Goal: Task Accomplishment & Management: Manage account settings

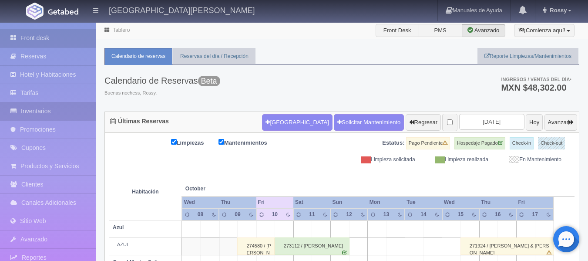
click at [57, 111] on link "Inventarios" at bounding box center [48, 111] width 96 height 18
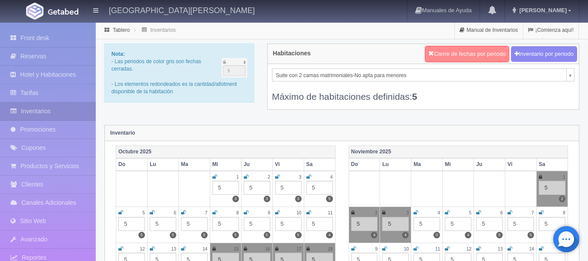
click at [483, 59] on button "Cierre de fechas por periodo" at bounding box center [467, 54] width 84 height 17
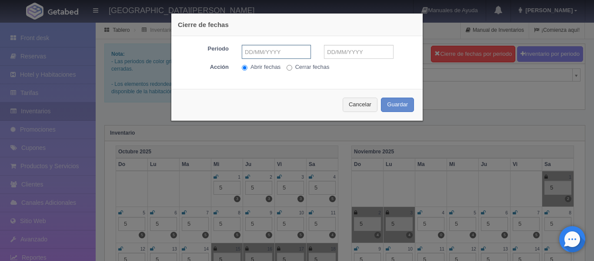
click at [277, 47] on input "text" at bounding box center [276, 52] width 69 height 14
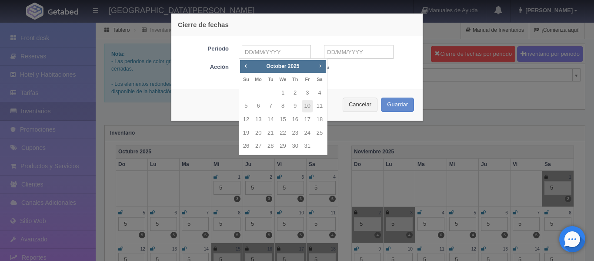
click at [319, 68] on span "Next" at bounding box center [320, 65] width 7 height 7
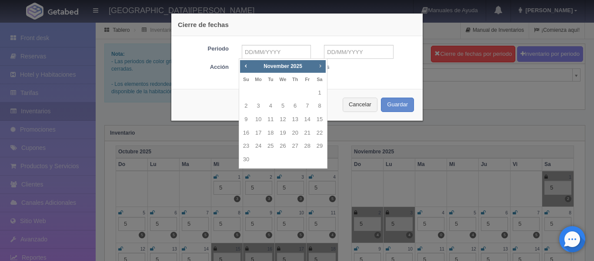
click at [319, 68] on span "Next" at bounding box center [320, 65] width 7 height 7
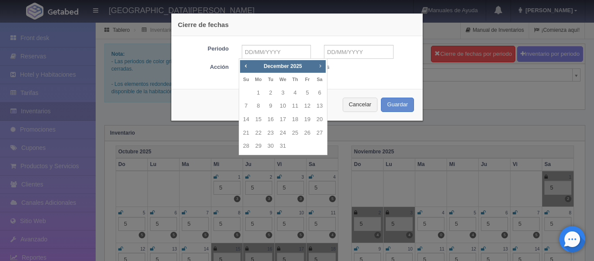
click at [319, 68] on span "Next" at bounding box center [320, 65] width 7 height 7
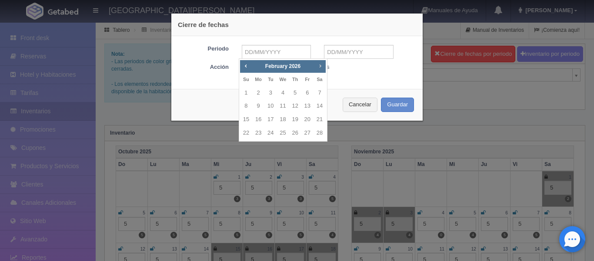
click at [319, 68] on span "Next" at bounding box center [320, 65] width 7 height 7
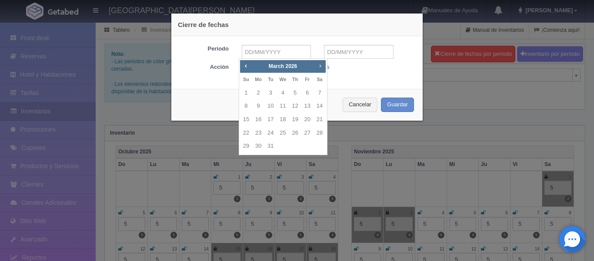
click at [319, 68] on span "Next" at bounding box center [320, 65] width 7 height 7
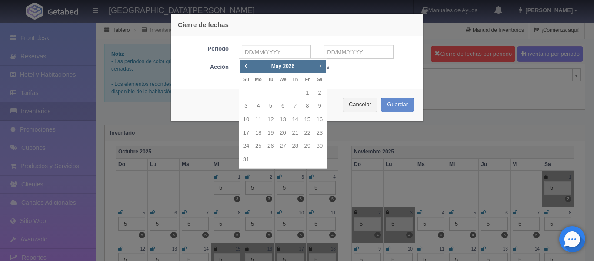
click at [319, 68] on span "Next" at bounding box center [320, 65] width 7 height 7
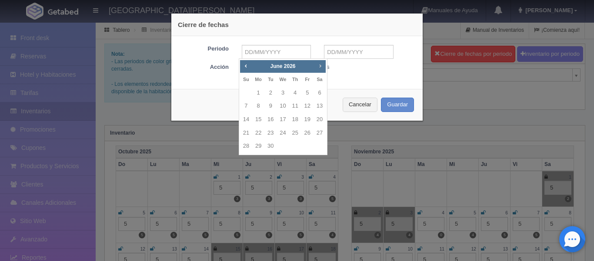
click at [319, 68] on span "Next" at bounding box center [320, 65] width 7 height 7
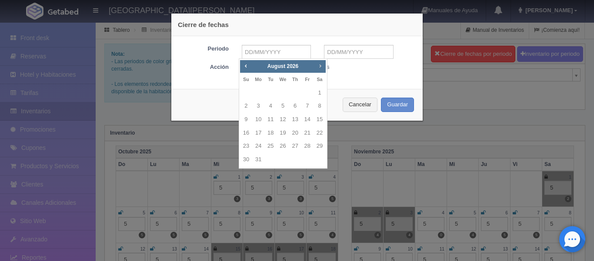
click at [319, 68] on span "Next" at bounding box center [320, 65] width 7 height 7
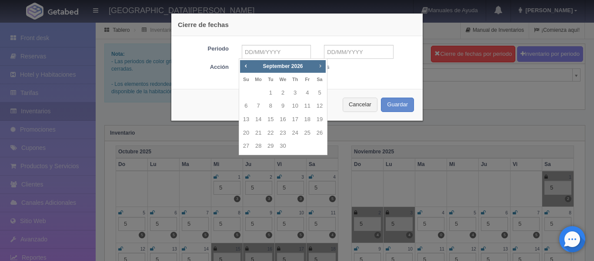
click at [319, 68] on span "Next" at bounding box center [320, 65] width 7 height 7
click at [249, 91] on link "1" at bounding box center [246, 93] width 11 height 13
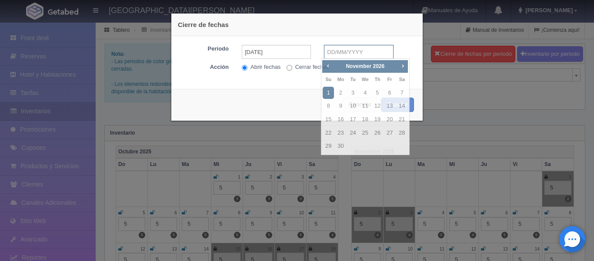
click at [380, 50] on input "text" at bounding box center [358, 52] width 69 height 14
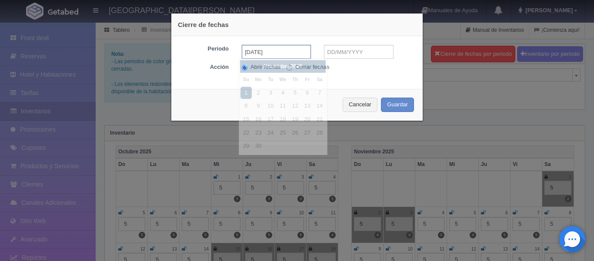
click at [282, 53] on input "01-11-2026" at bounding box center [276, 52] width 69 height 14
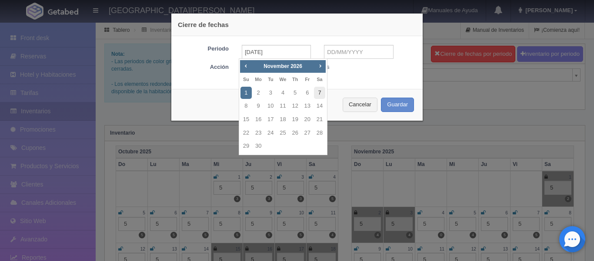
click at [319, 93] on link "7" at bounding box center [319, 93] width 11 height 13
type input "07-11-2026"
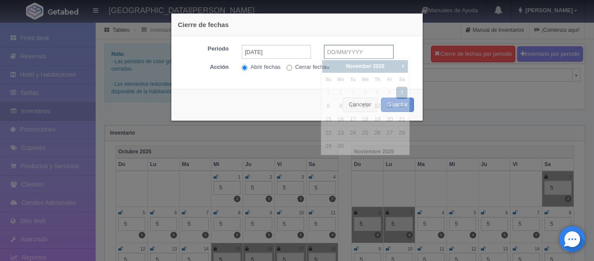
click at [359, 56] on input "text" at bounding box center [358, 52] width 69 height 14
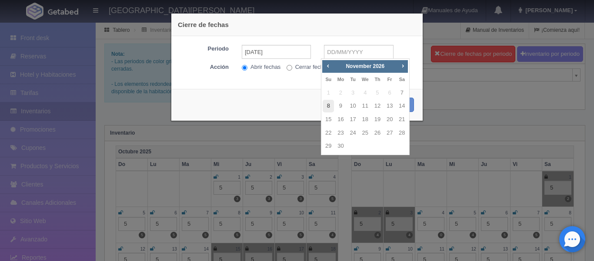
click at [327, 107] on link "8" at bounding box center [328, 106] width 11 height 13
type input "08-11-2026"
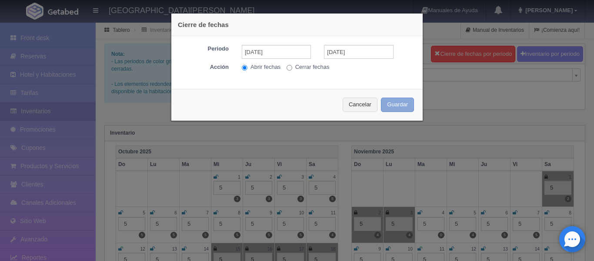
click at [399, 105] on button "Guardar" at bounding box center [397, 104] width 33 height 14
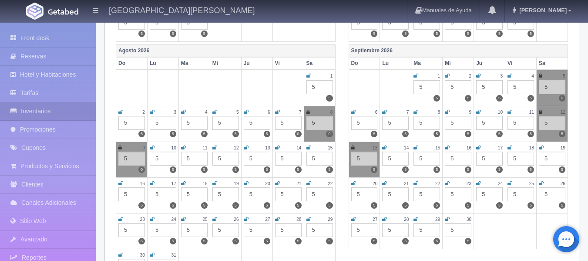
scroll to position [1265, 0]
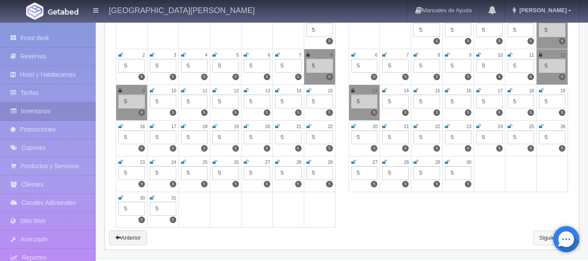
click at [540, 236] on link "Siguiente" at bounding box center [553, 237] width 41 height 15
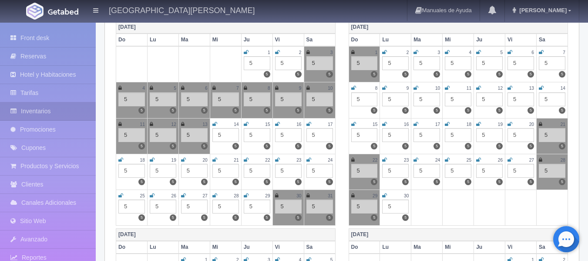
scroll to position [127, 0]
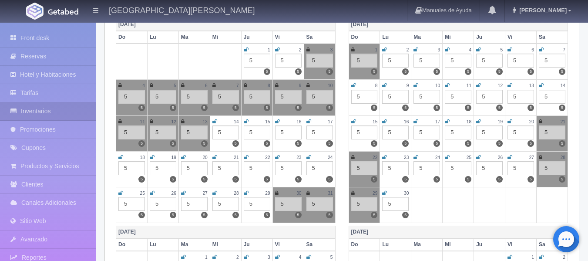
click at [541, 154] on icon at bounding box center [540, 156] width 3 height 5
click at [352, 191] on icon at bounding box center [352, 192] width 3 height 5
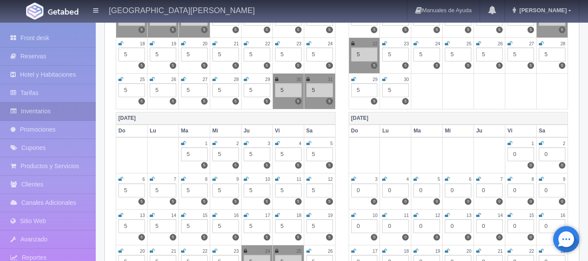
scroll to position [0, 0]
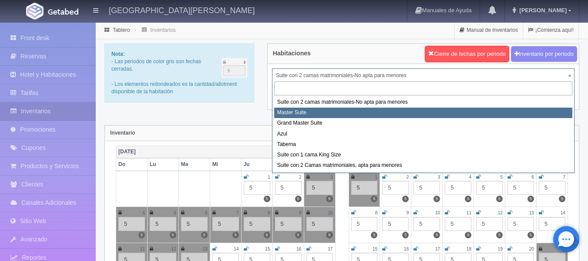
select select "1894"
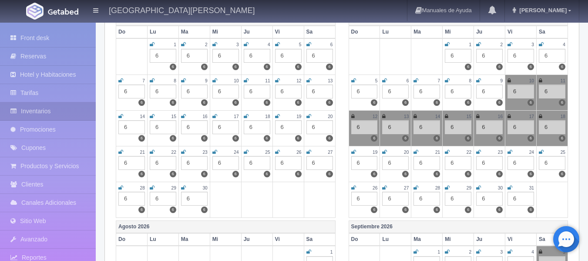
scroll to position [1252, 0]
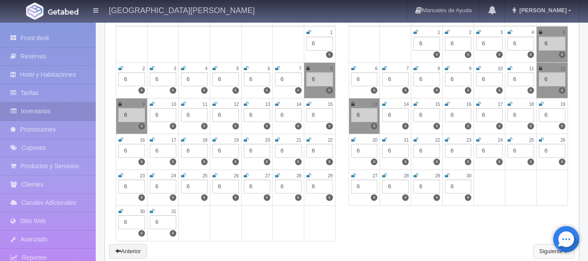
click at [541, 251] on link "Siguiente" at bounding box center [553, 251] width 41 height 15
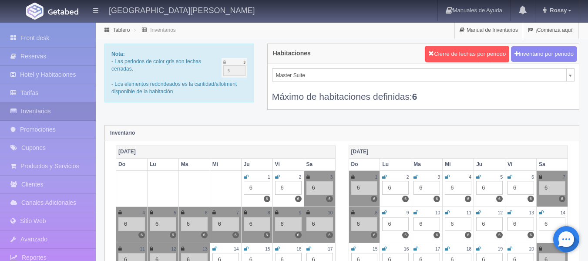
click at [540, 174] on icon at bounding box center [540, 176] width 3 height 5
click at [352, 214] on icon at bounding box center [352, 212] width 3 height 5
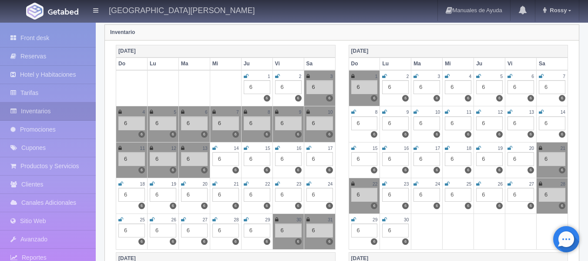
scroll to position [106, 0]
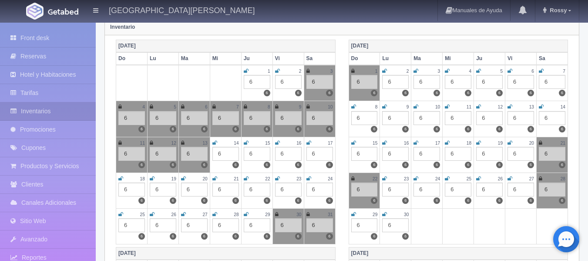
click at [540, 177] on icon at bounding box center [540, 178] width 3 height 5
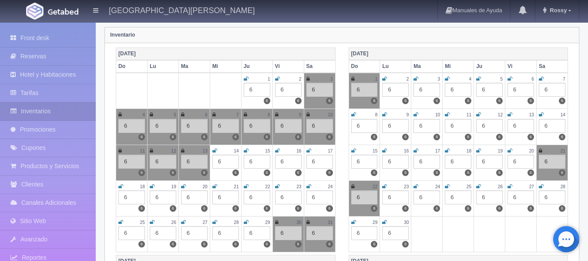
scroll to position [0, 0]
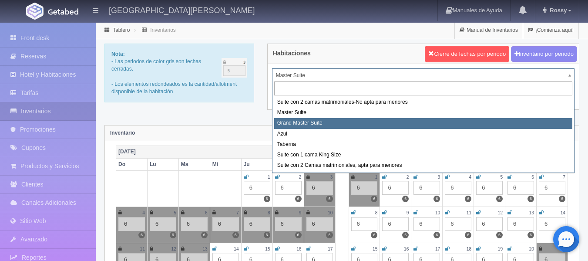
select select "1918"
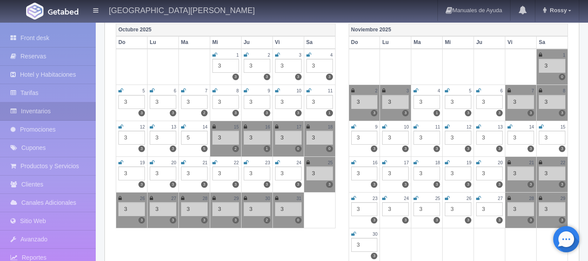
scroll to position [3, 0]
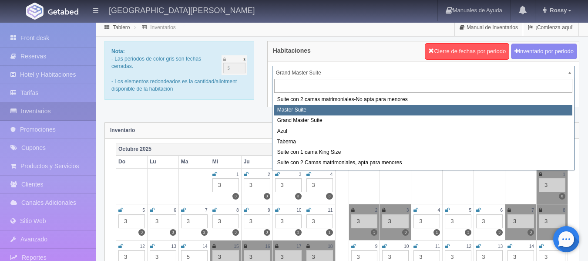
select select "1894"
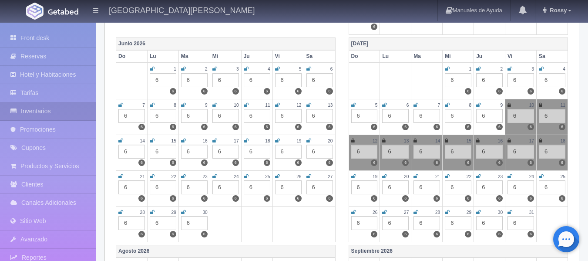
scroll to position [1265, 0]
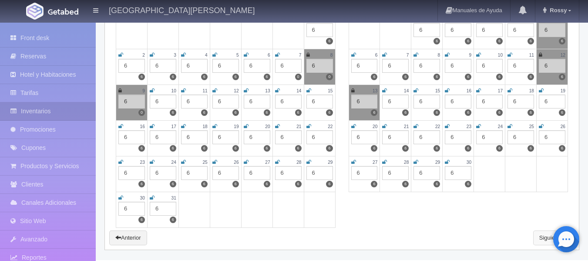
click at [543, 232] on link "Siguiente" at bounding box center [553, 237] width 41 height 15
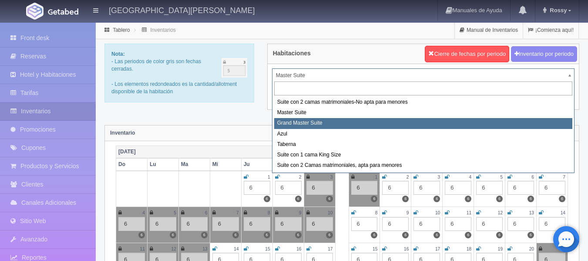
select select "1918"
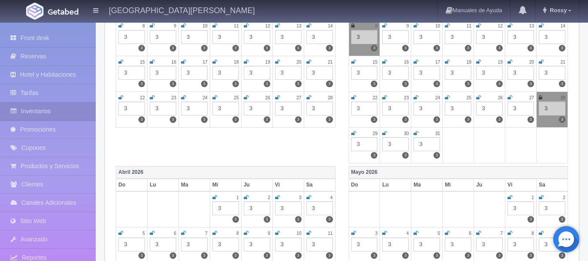
scroll to position [1265, 0]
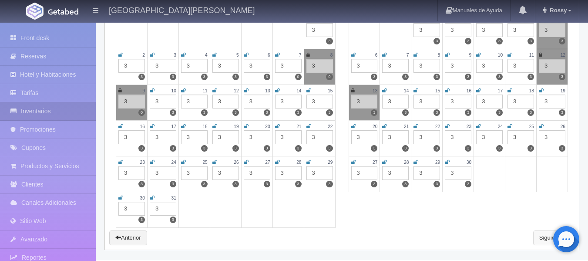
click at [542, 234] on link "Siguiente" at bounding box center [553, 237] width 41 height 15
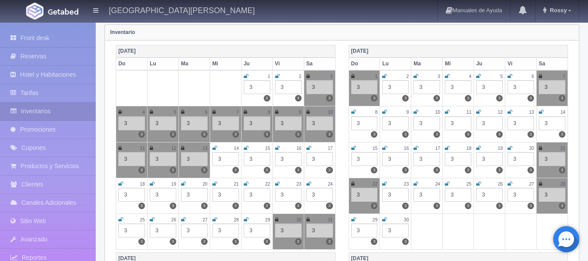
scroll to position [108, 0]
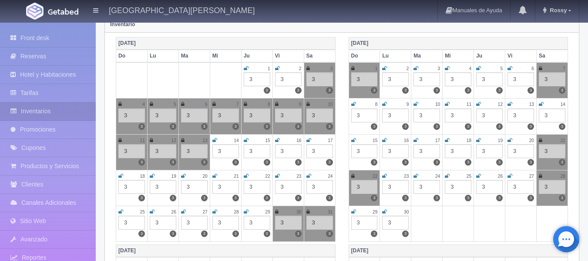
click at [541, 68] on icon at bounding box center [540, 68] width 3 height 5
click at [539, 172] on link at bounding box center [540, 175] width 3 height 7
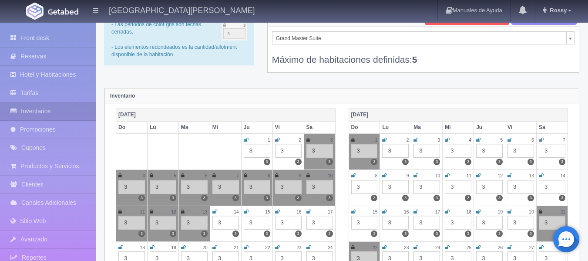
scroll to position [0, 0]
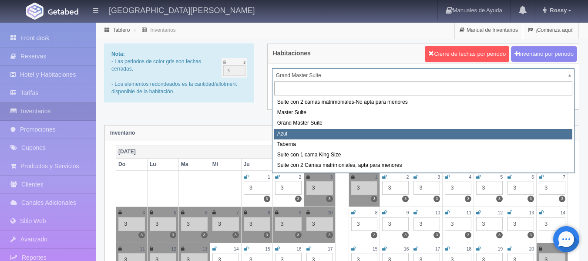
select select "1919"
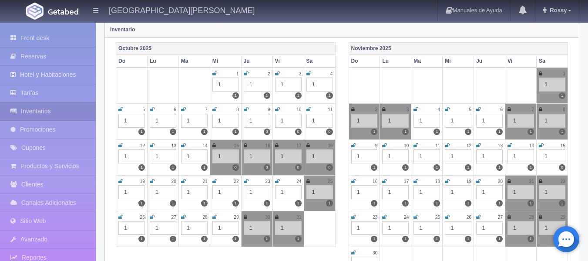
scroll to position [111, 0]
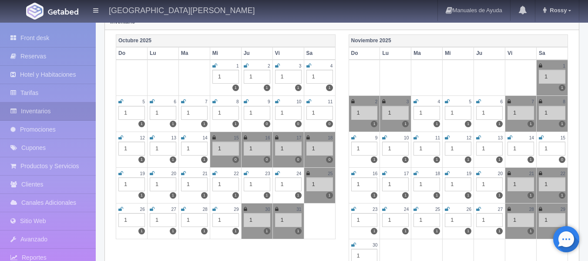
click at [506, 102] on td "7 1 1" at bounding box center [520, 114] width 31 height 36
click at [509, 102] on icon at bounding box center [508, 101] width 3 height 5
click at [541, 101] on icon at bounding box center [540, 101] width 3 height 5
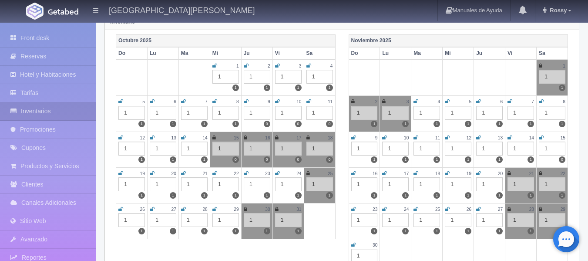
click at [510, 207] on icon at bounding box center [508, 208] width 3 height 5
click at [542, 209] on icon at bounding box center [540, 208] width 3 height 5
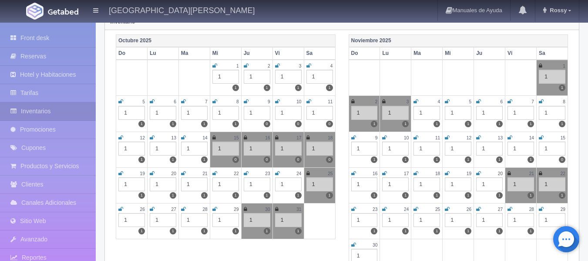
click at [507, 211] on icon at bounding box center [509, 208] width 5 height 5
click at [540, 211] on icon at bounding box center [541, 208] width 5 height 5
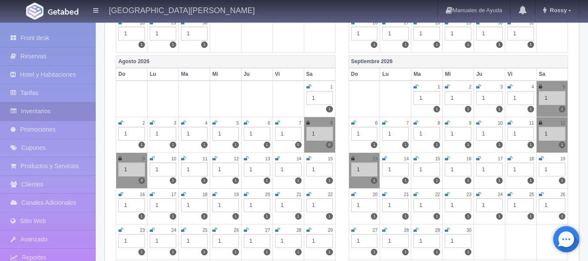
scroll to position [1265, 0]
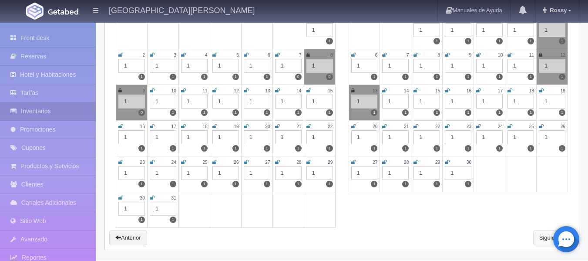
click at [540, 232] on link "Siguiente" at bounding box center [553, 237] width 41 height 15
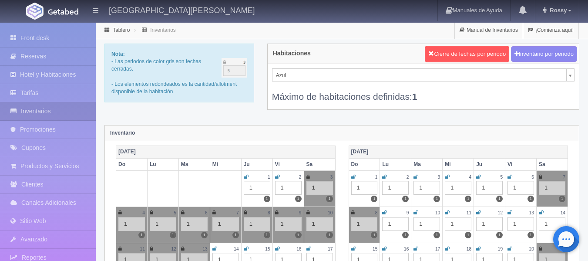
drag, startPoint x: 584, startPoint y: 35, endPoint x: 592, endPoint y: 36, distance: 7.8
click at [587, 36] on html "Hacienda El Carmen Hotel & Spa Manuales de Ayuda Actualizaciones recientes Ross…" at bounding box center [294, 130] width 588 height 261
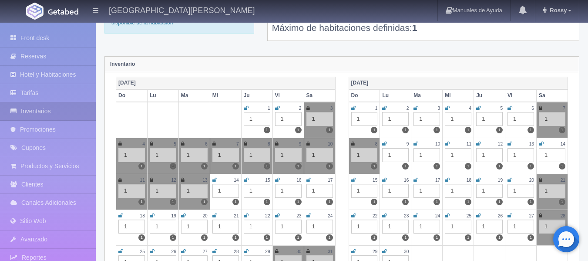
scroll to position [66, 0]
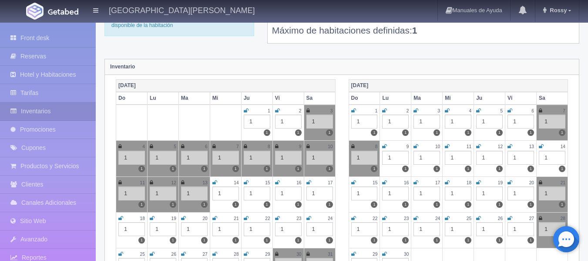
click at [539, 109] on icon at bounding box center [540, 110] width 3 height 5
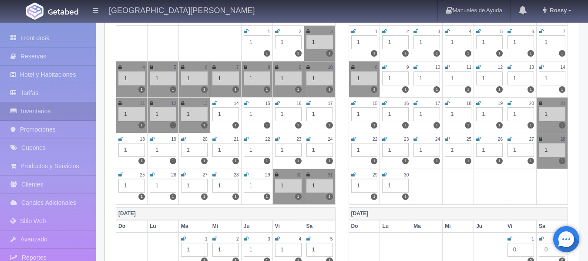
scroll to position [172, 0]
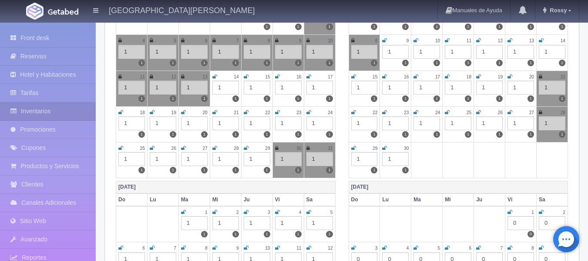
click at [541, 112] on icon at bounding box center [540, 112] width 3 height 5
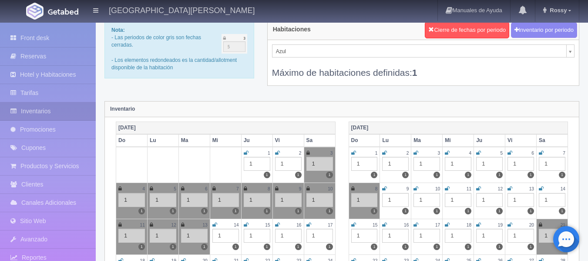
scroll to position [0, 0]
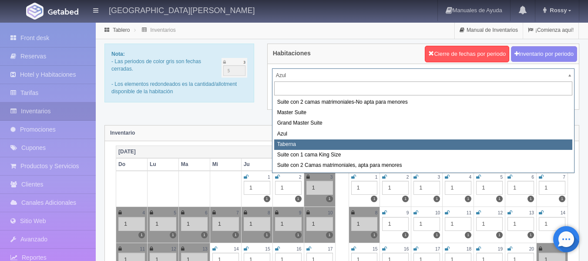
select select "1920"
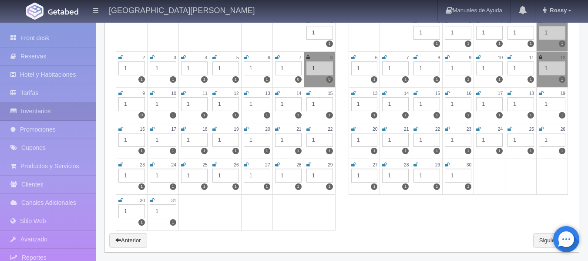
scroll to position [1265, 0]
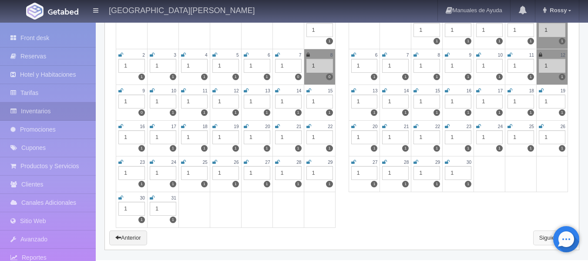
click at [539, 235] on link "Siguiente" at bounding box center [553, 237] width 41 height 15
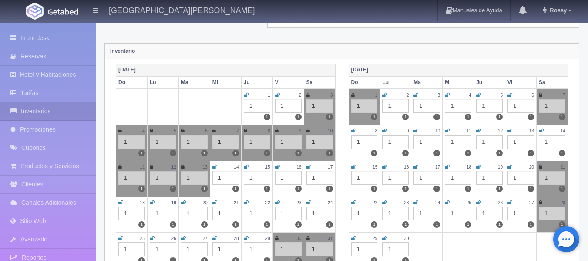
scroll to position [90, 0]
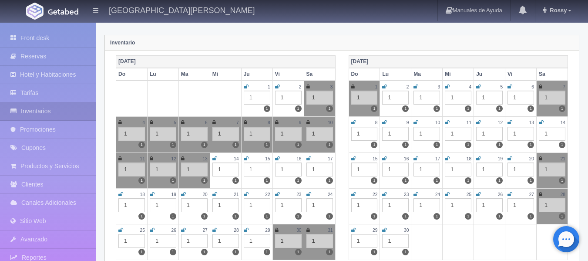
click at [543, 86] on div "7" at bounding box center [552, 86] width 27 height 7
click at [540, 86] on icon at bounding box center [540, 86] width 3 height 5
click at [542, 194] on icon at bounding box center [540, 193] width 3 height 5
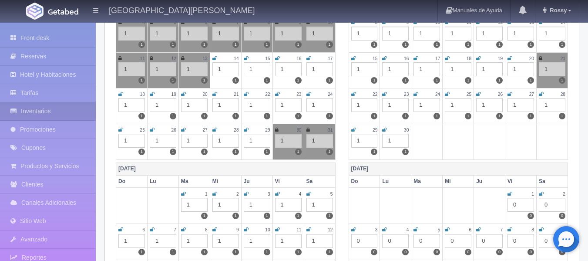
scroll to position [0, 0]
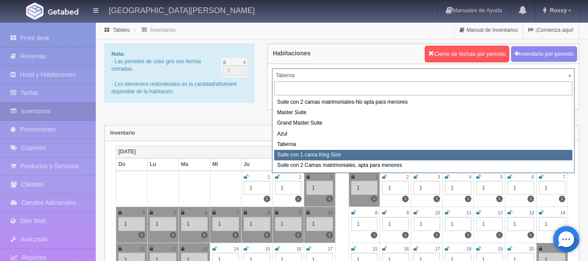
select select "1921"
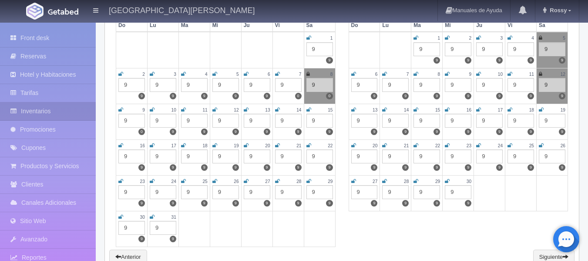
scroll to position [1265, 0]
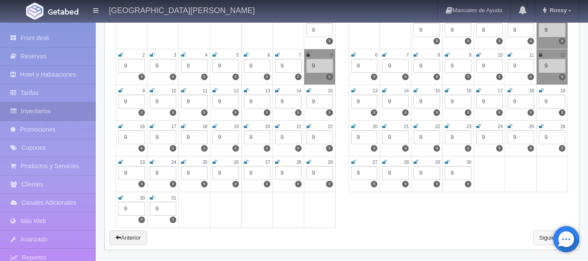
click at [539, 236] on link "Siguiente" at bounding box center [553, 237] width 41 height 15
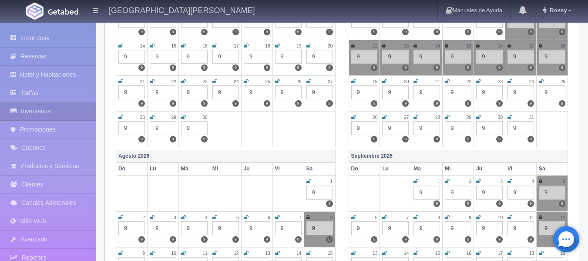
scroll to position [1119, 0]
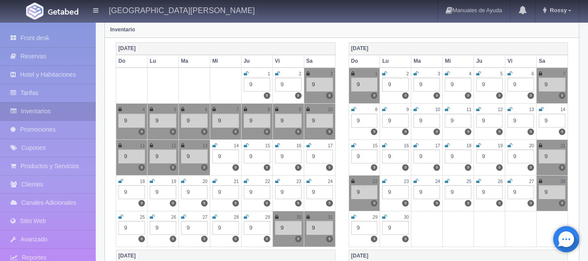
scroll to position [108, 0]
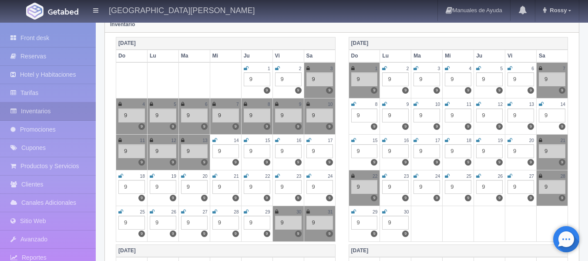
click at [540, 66] on icon at bounding box center [540, 68] width 3 height 5
click at [541, 174] on icon at bounding box center [540, 175] width 3 height 5
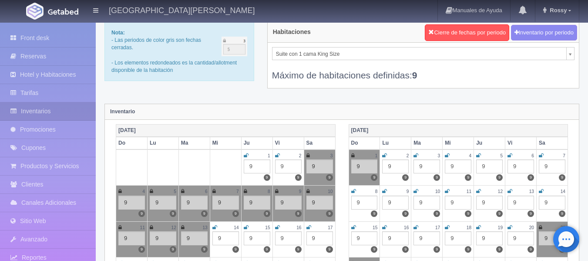
scroll to position [0, 0]
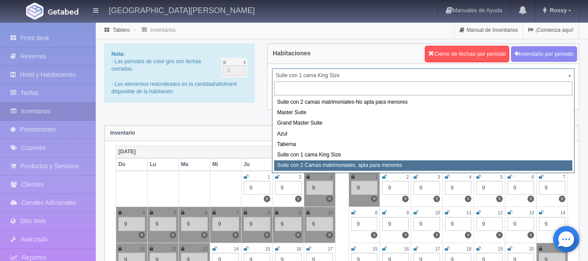
select select "1983"
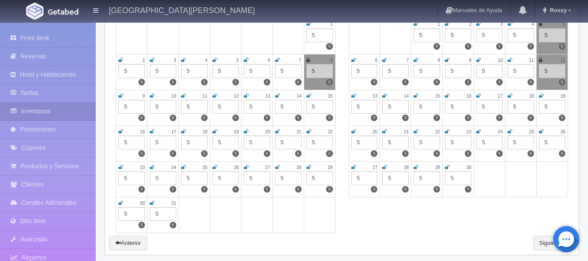
scroll to position [1265, 0]
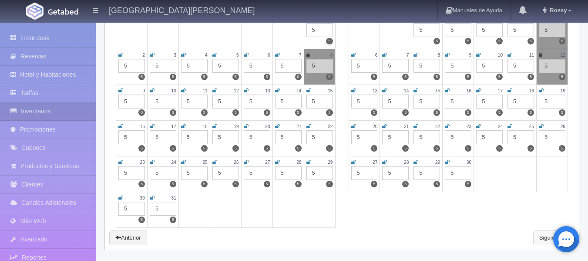
click at [540, 235] on link "Siguiente" at bounding box center [553, 237] width 41 height 15
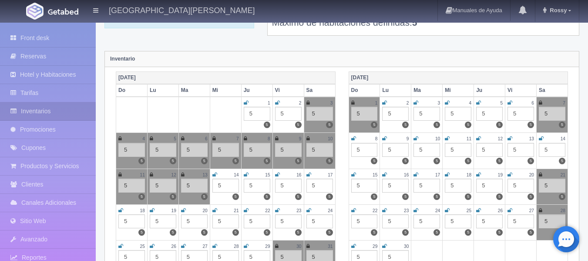
scroll to position [95, 0]
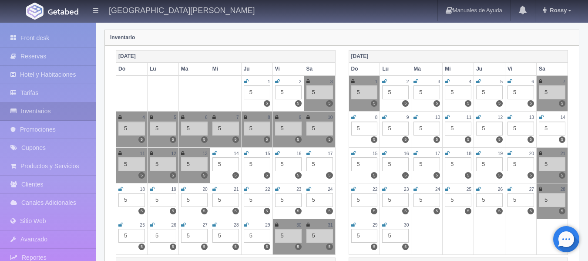
click at [541, 81] on icon at bounding box center [540, 81] width 3 height 5
click at [540, 189] on icon at bounding box center [540, 188] width 3 height 5
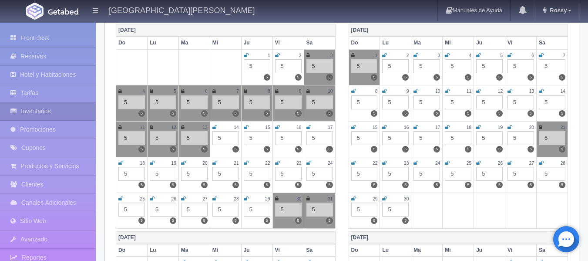
scroll to position [0, 0]
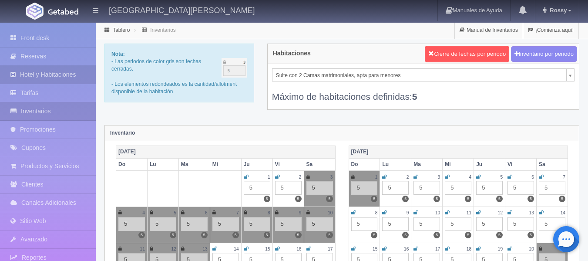
click at [68, 75] on link "Hotel y Habitaciones" at bounding box center [48, 75] width 96 height 18
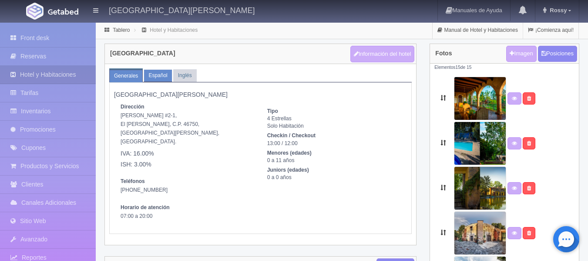
click at [152, 78] on link "Español" at bounding box center [158, 75] width 28 height 13
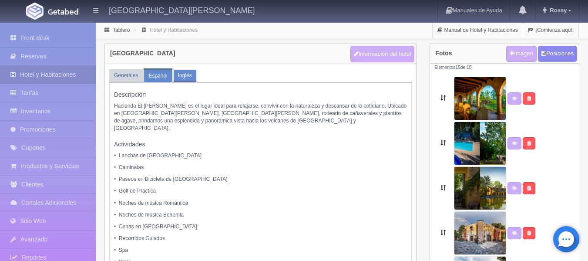
click at [188, 76] on link "Inglés" at bounding box center [184, 75] width 23 height 13
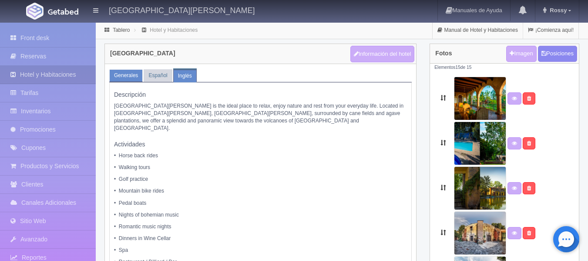
click at [115, 73] on link "Generales" at bounding box center [126, 75] width 34 height 13
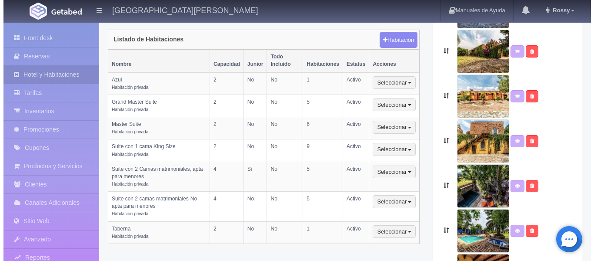
scroll to position [230, 0]
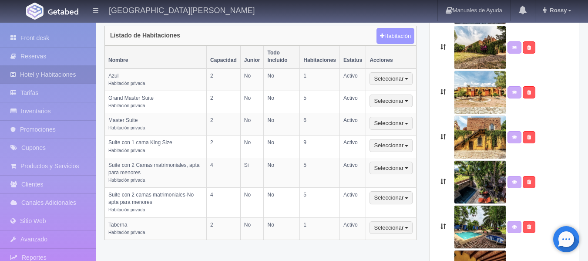
click at [396, 31] on button "Habitación" at bounding box center [395, 36] width 38 height 17
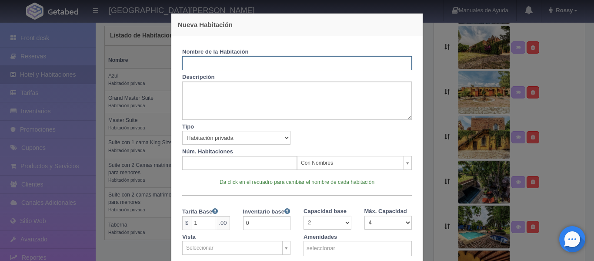
click at [334, 64] on input "text" at bounding box center [297, 63] width 230 height 14
type input "Grand Master Porfirio"
